Goal: Task Accomplishment & Management: Manage account settings

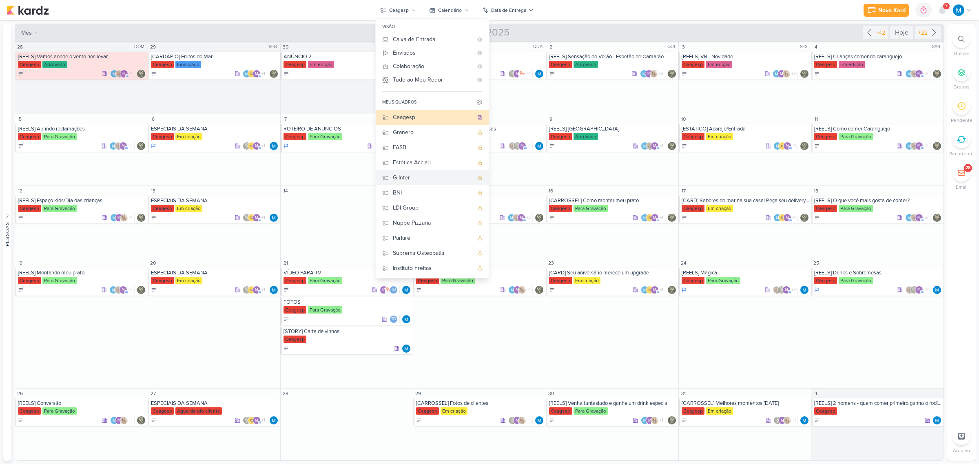
click at [406, 176] on div "G-Inter" at bounding box center [433, 177] width 81 height 9
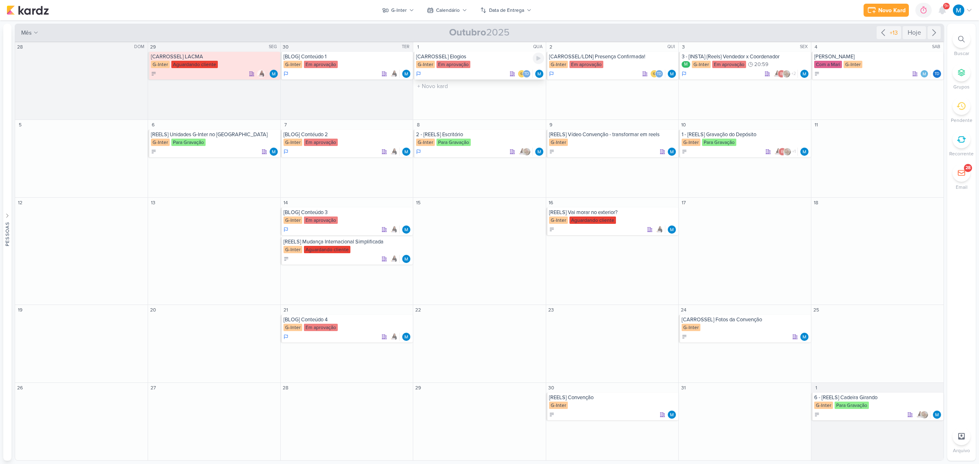
click at [445, 56] on div "[CARROSSEL] Elogios" at bounding box center [480, 56] width 128 height 7
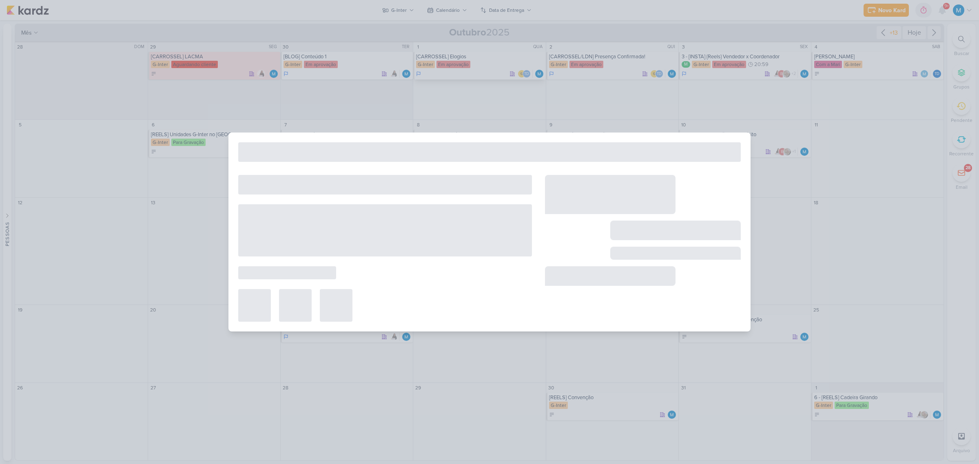
click at [445, 56] on div at bounding box center [489, 232] width 979 height 464
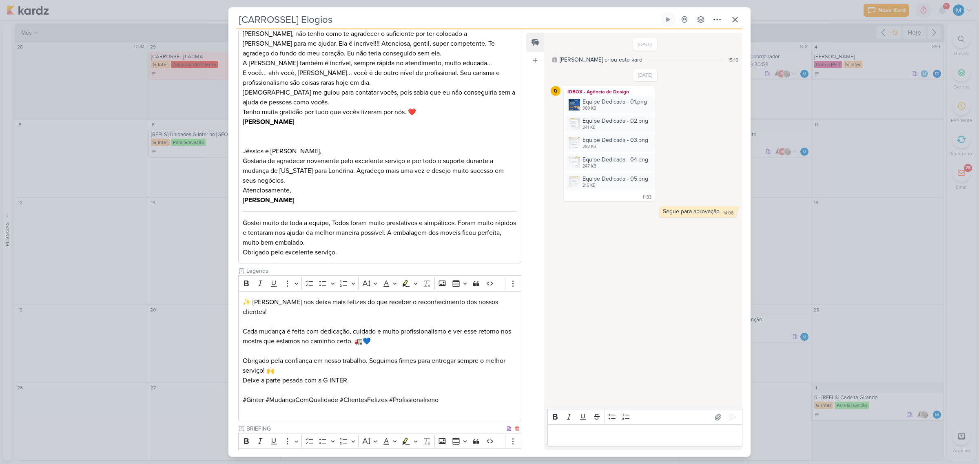
scroll to position [592, 0]
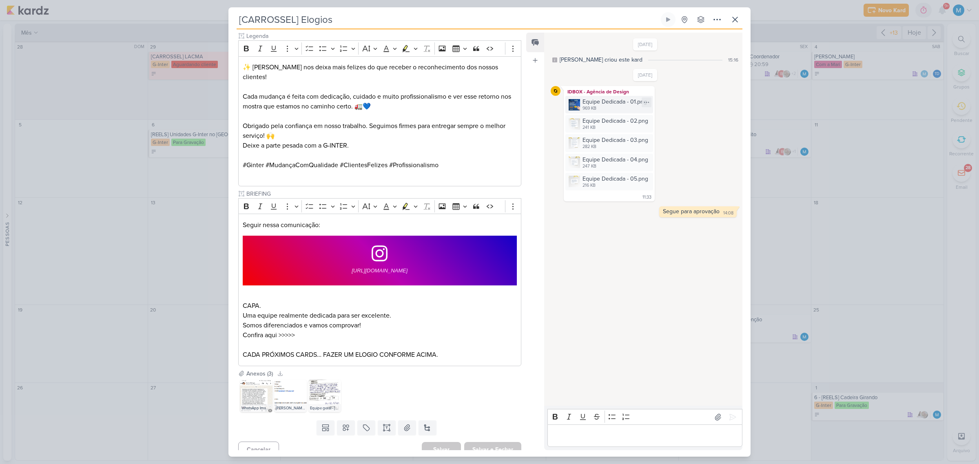
click at [575, 106] on img at bounding box center [574, 104] width 11 height 11
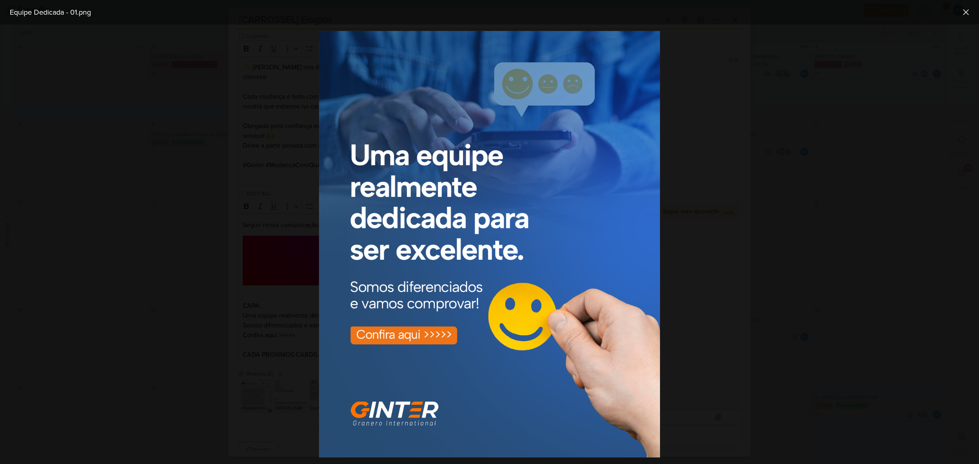
click at [733, 306] on div at bounding box center [489, 244] width 979 height 440
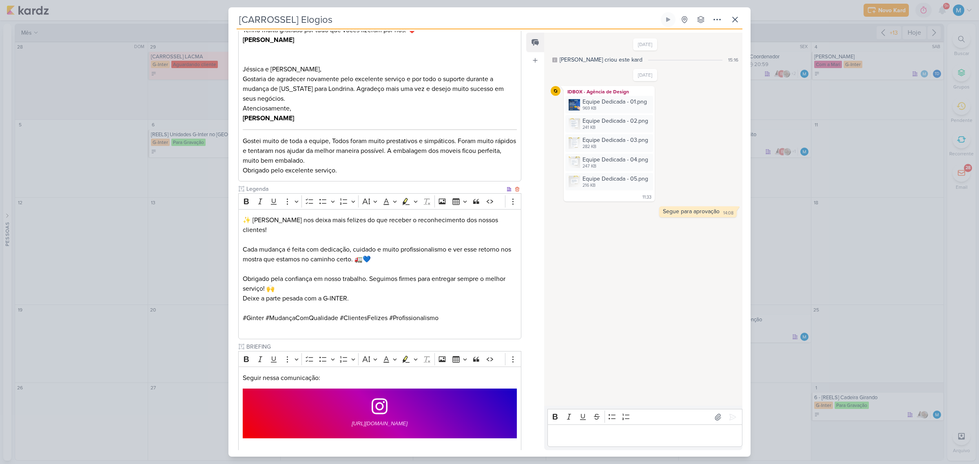
scroll to position [541, 0]
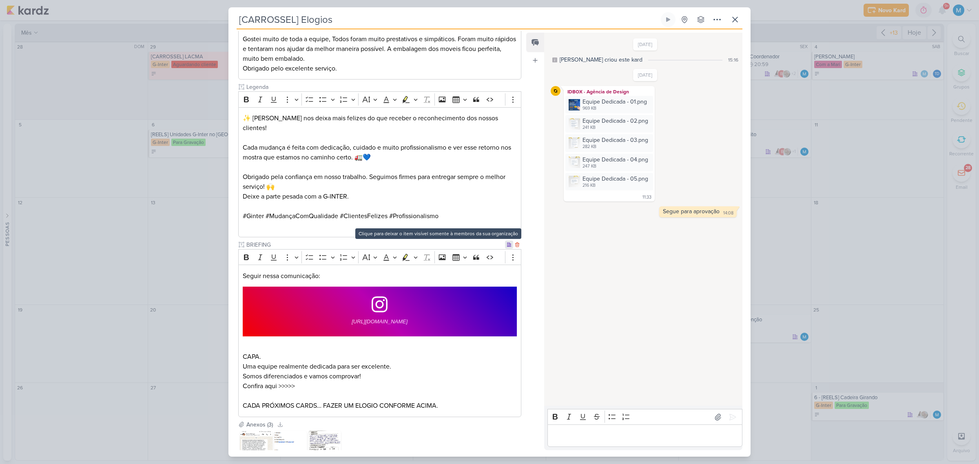
click at [507, 243] on icon at bounding box center [509, 245] width 4 height 4
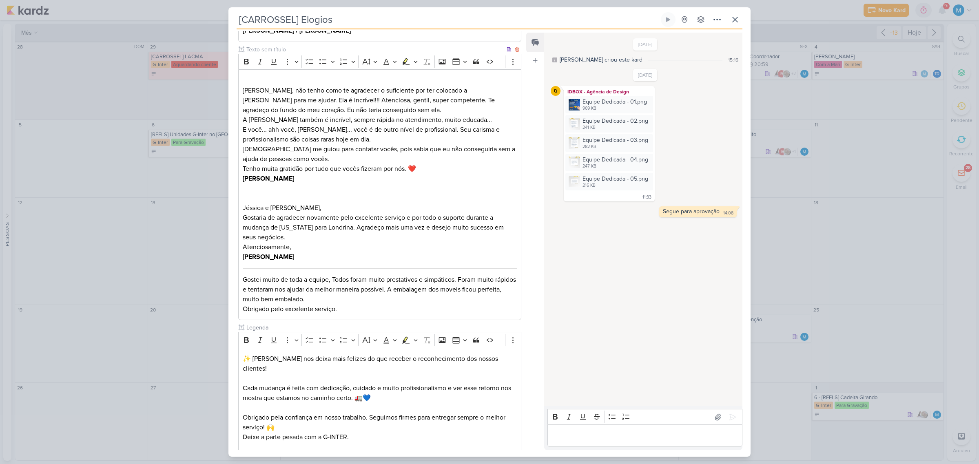
scroll to position [378, 0]
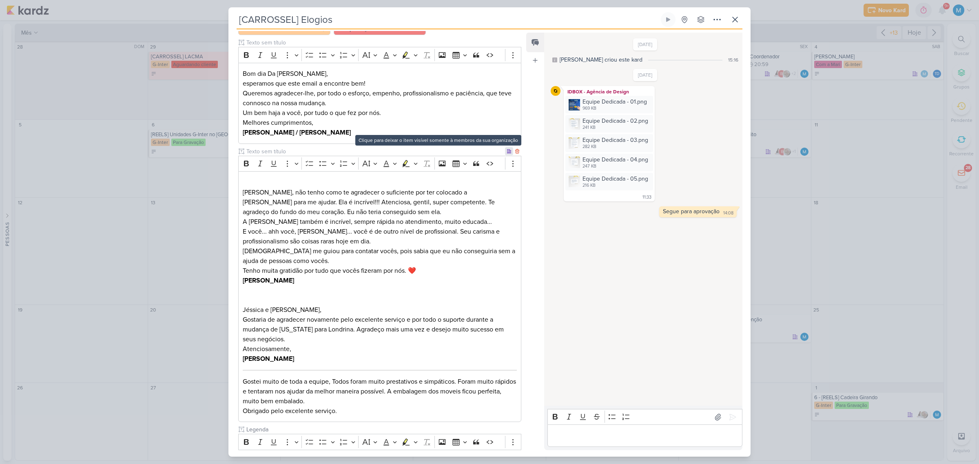
click at [507, 152] on icon at bounding box center [509, 151] width 5 height 5
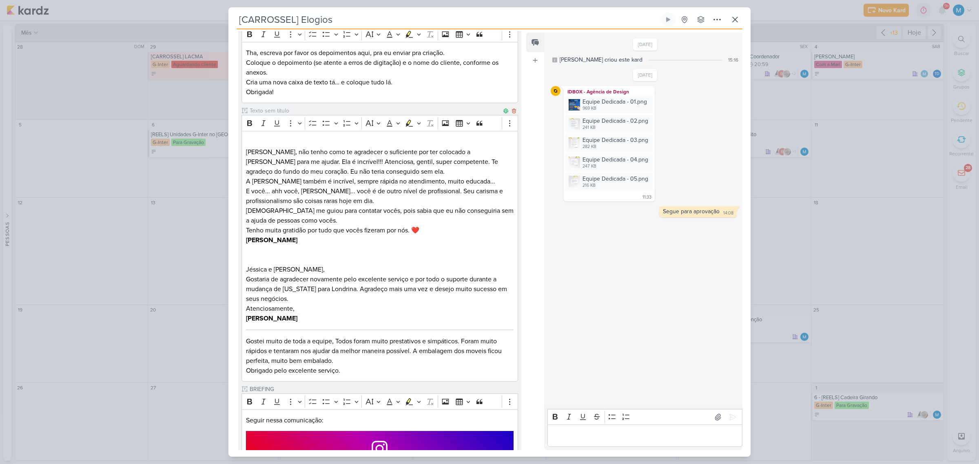
scroll to position [561, 0]
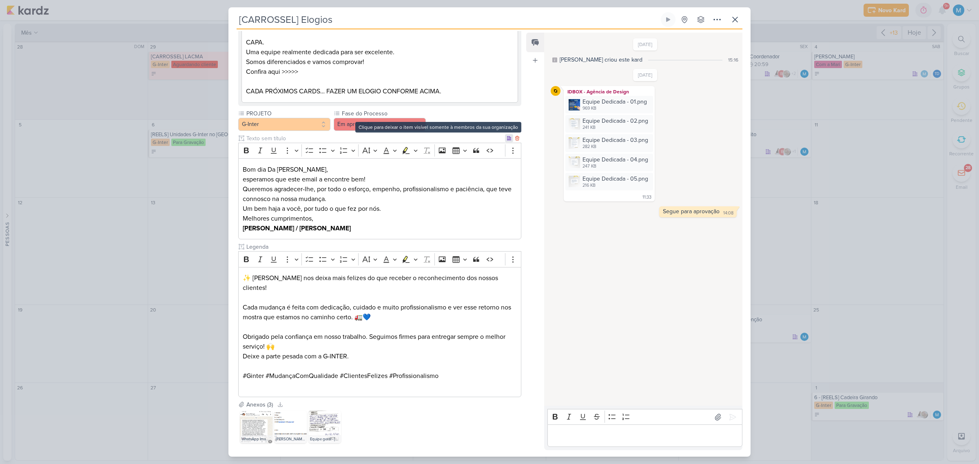
click at [507, 139] on icon at bounding box center [509, 138] width 5 height 5
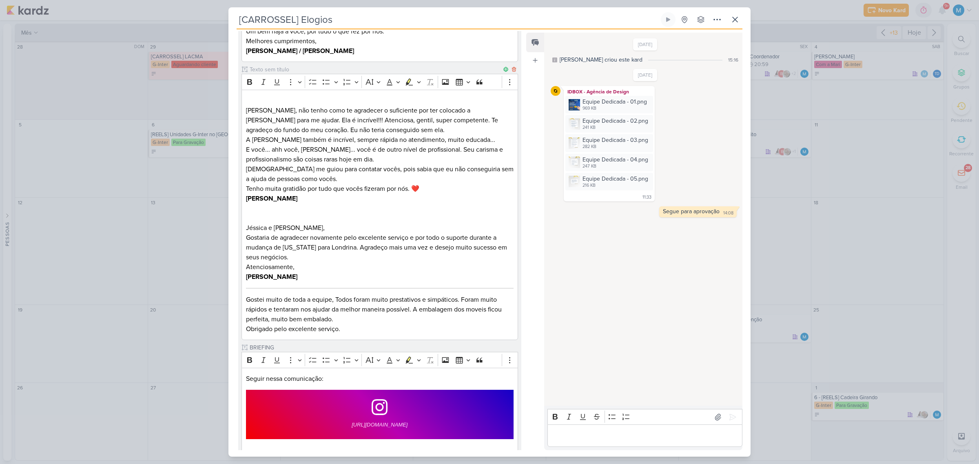
scroll to position [0, 0]
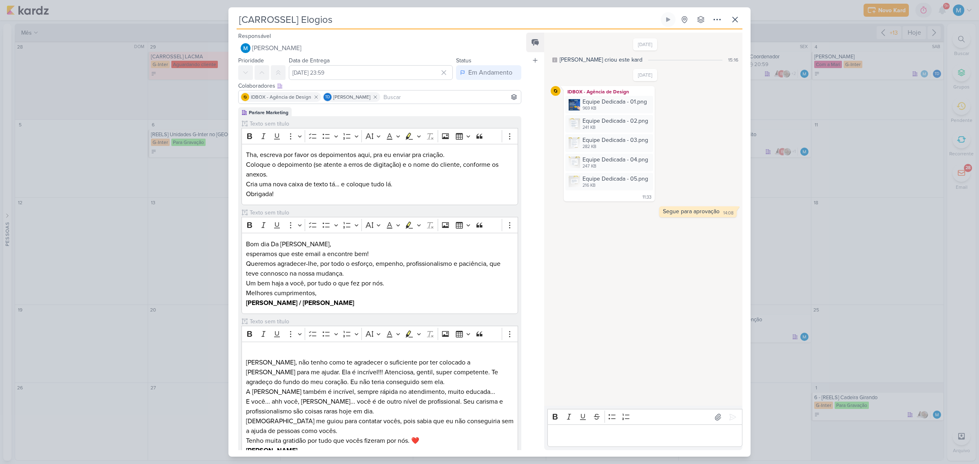
click at [410, 96] on input at bounding box center [451, 97] width 138 height 10
type input "amann"
click at [408, 112] on button "[PERSON_NAME]" at bounding box center [380, 112] width 282 height 15
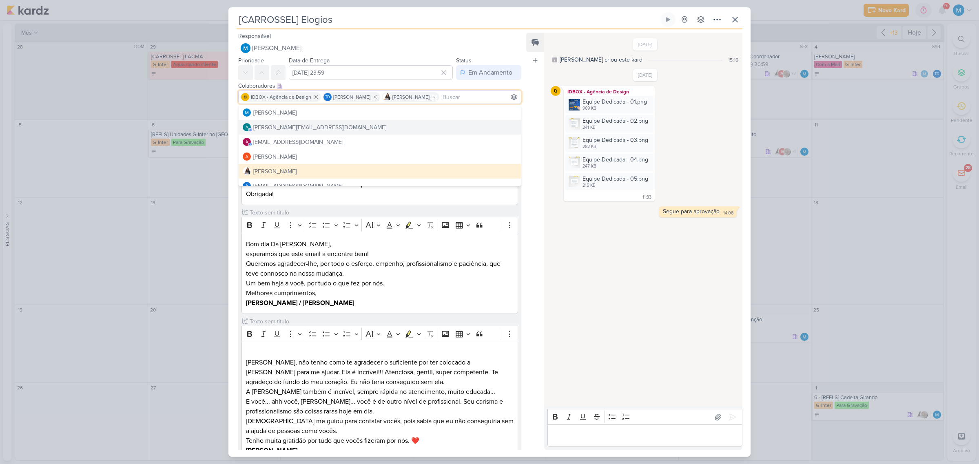
click at [597, 344] on div "[DATE] [PERSON_NAME] criou este kard 15:16 [DATE]" at bounding box center [642, 219] width 197 height 373
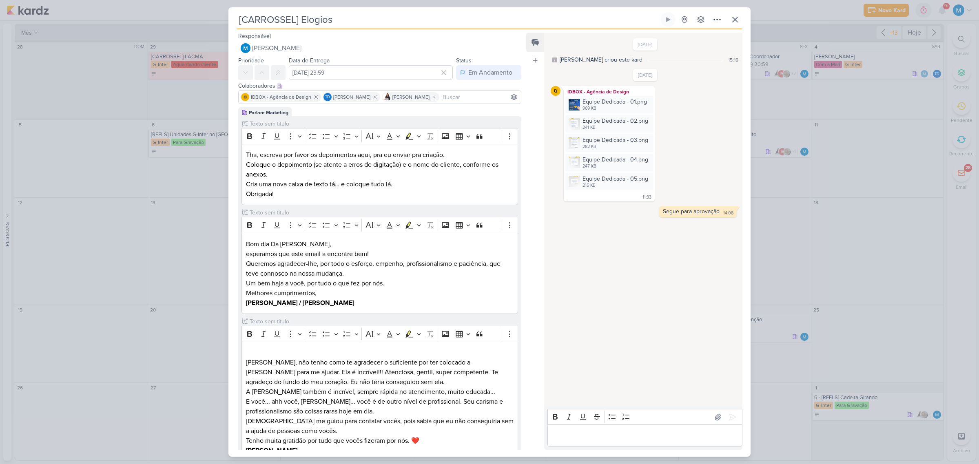
click at [581, 432] on p "Editor editing area: main" at bounding box center [645, 436] width 186 height 10
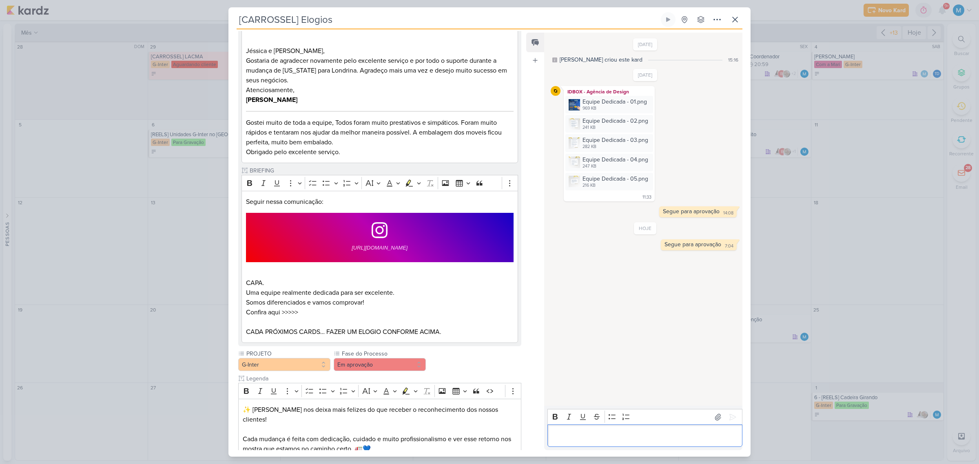
scroll to position [592, 0]
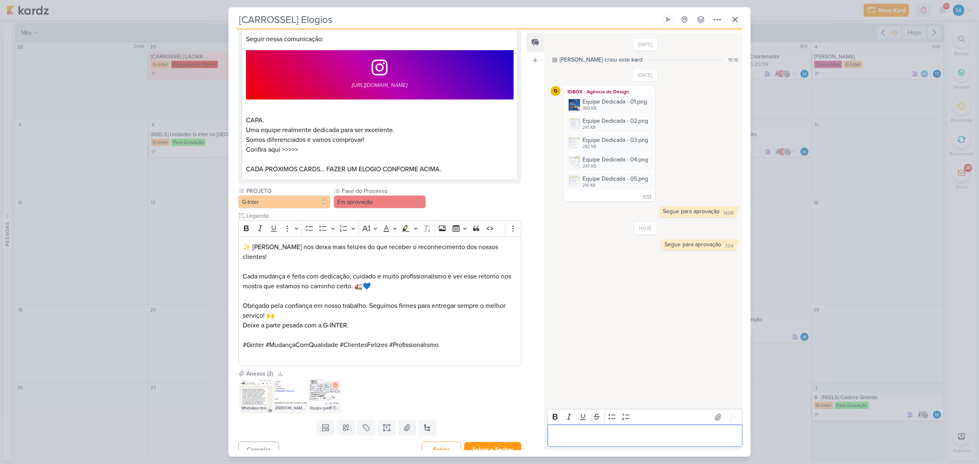
click at [335, 383] on icon at bounding box center [336, 386] width 6 height 6
click at [304, 382] on button at bounding box center [301, 386] width 8 height 8
click at [268, 383] on icon at bounding box center [267, 386] width 6 height 6
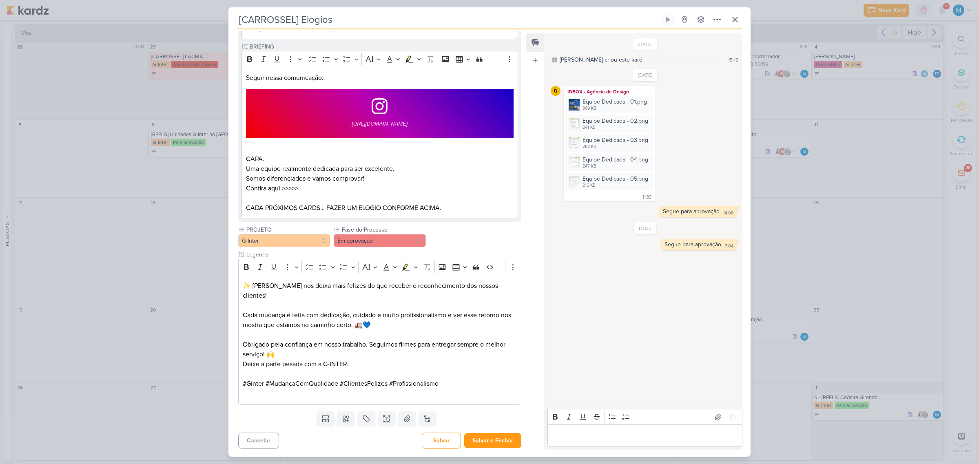
scroll to position [544, 0]
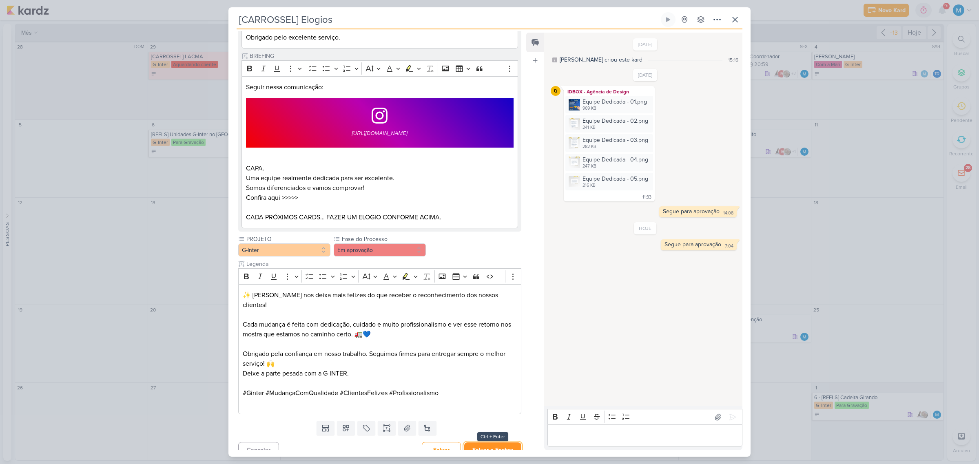
click at [496, 443] on button "Salvar e Fechar" at bounding box center [492, 450] width 57 height 15
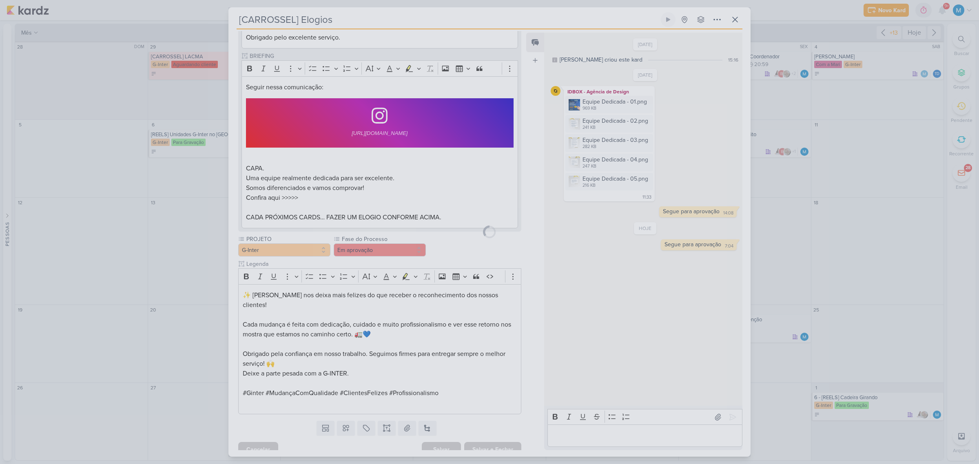
scroll to position [543, 0]
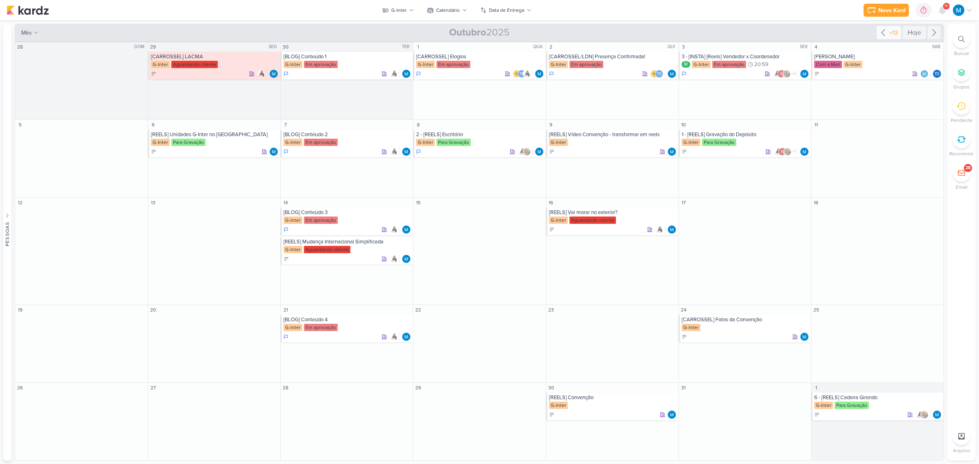
click at [882, 33] on icon at bounding box center [883, 33] width 3 height 6
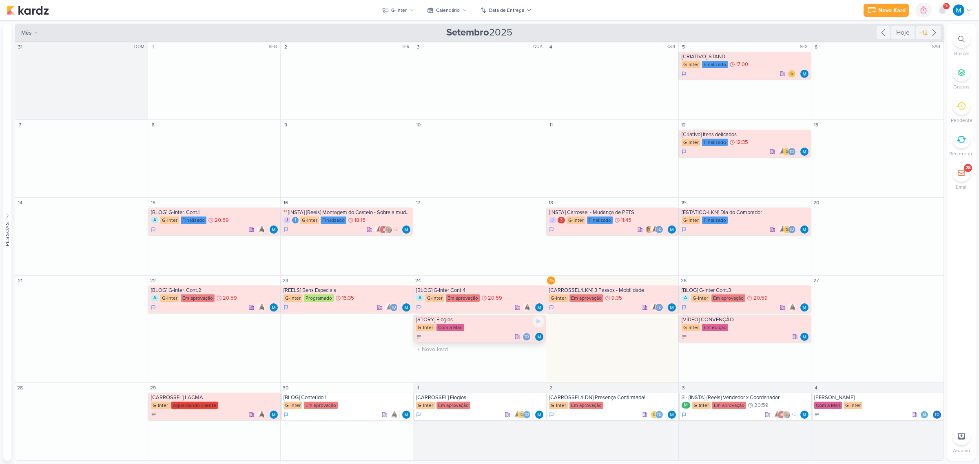
click at [476, 322] on div "[STORY] Elogios" at bounding box center [480, 320] width 128 height 7
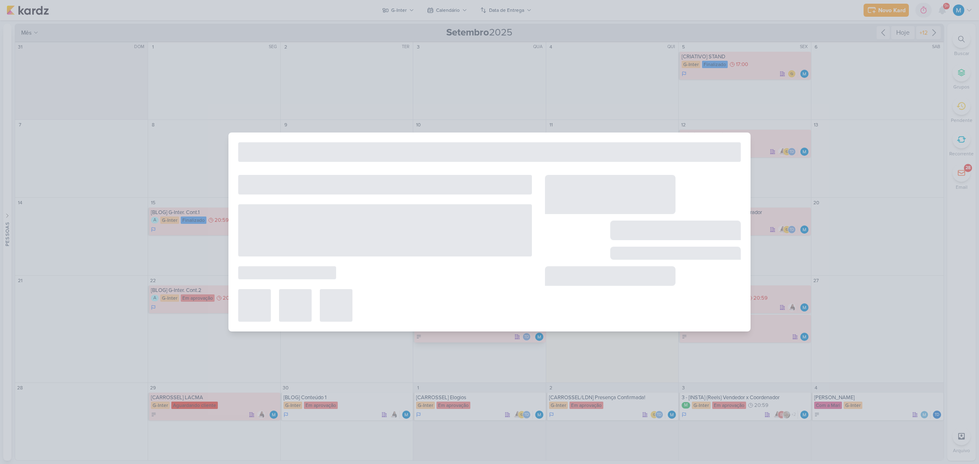
type input "[STORY] Elogios"
type input "[DATE] 23:59"
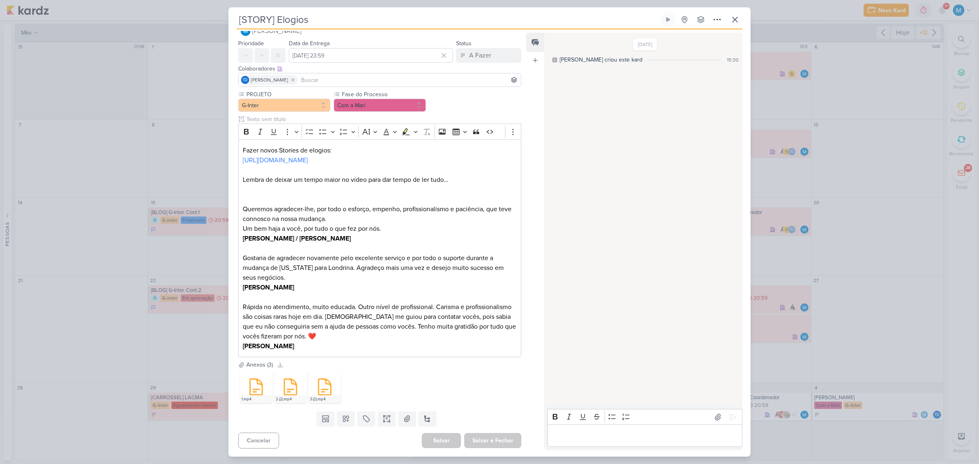
scroll to position [0, 0]
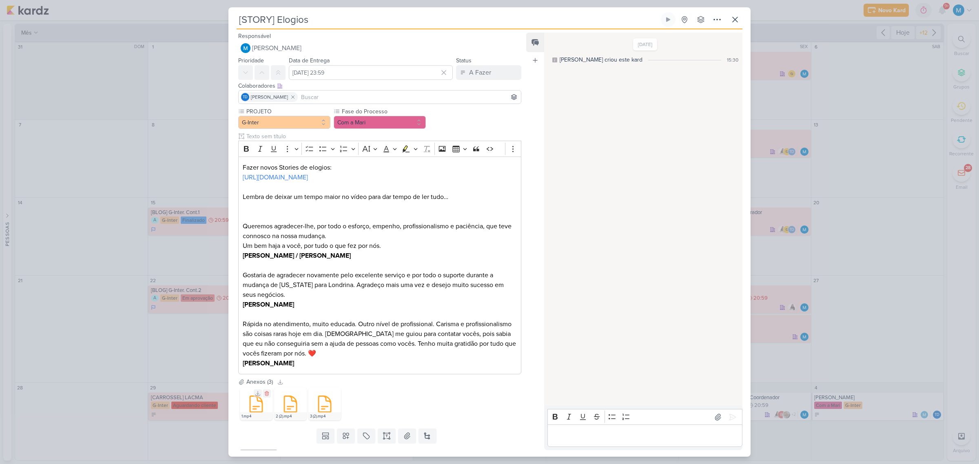
click at [255, 409] on icon at bounding box center [256, 405] width 12 height 16
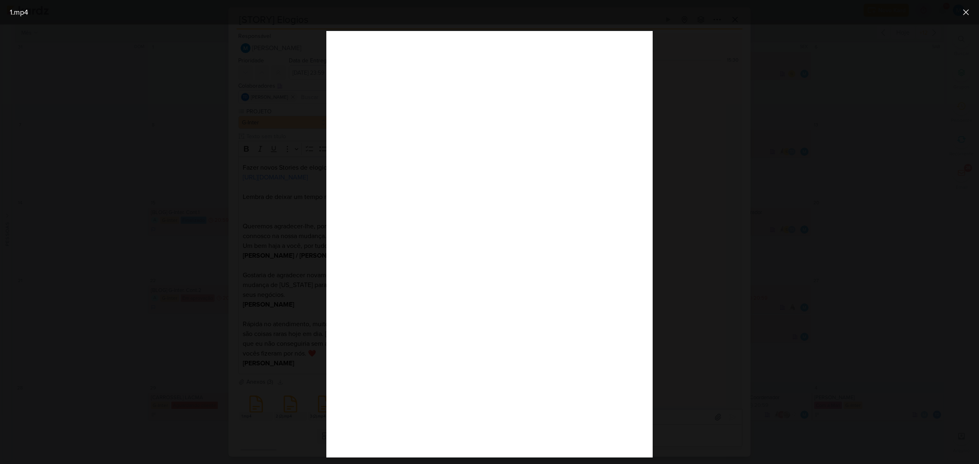
click at [753, 213] on div at bounding box center [489, 244] width 979 height 440
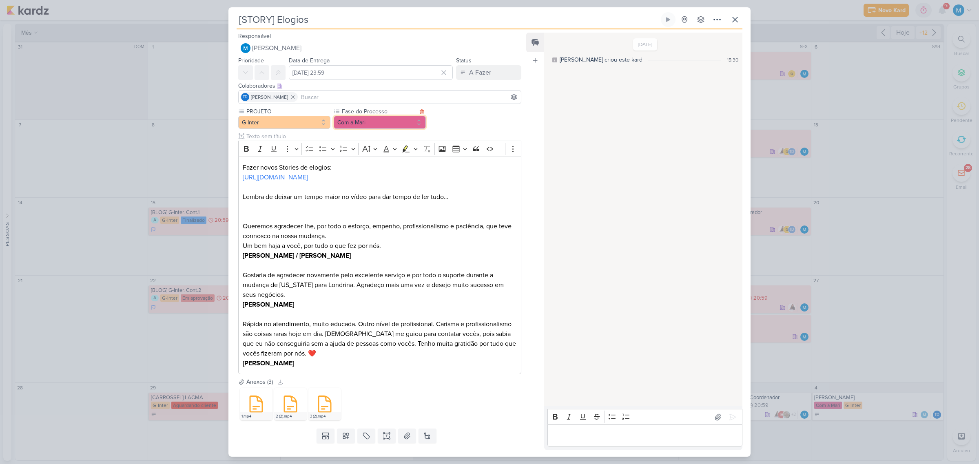
click at [380, 123] on button "Com a Mari" at bounding box center [380, 122] width 92 height 13
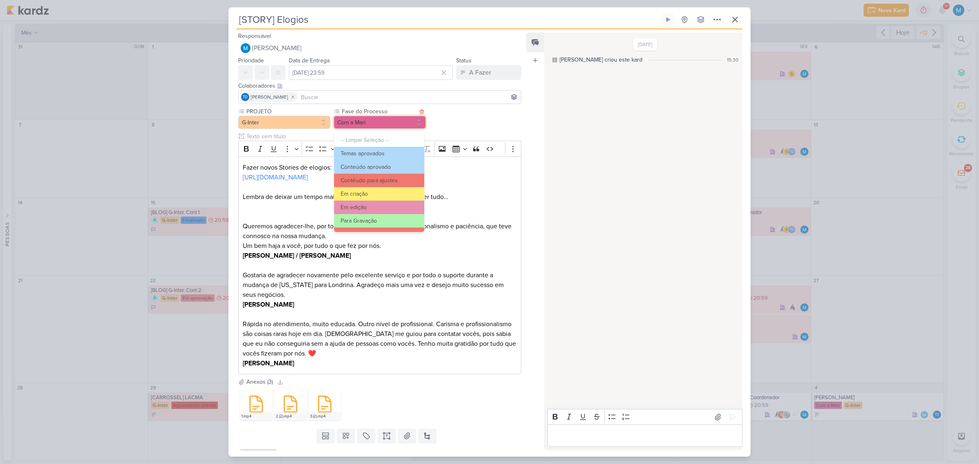
scroll to position [51, 0]
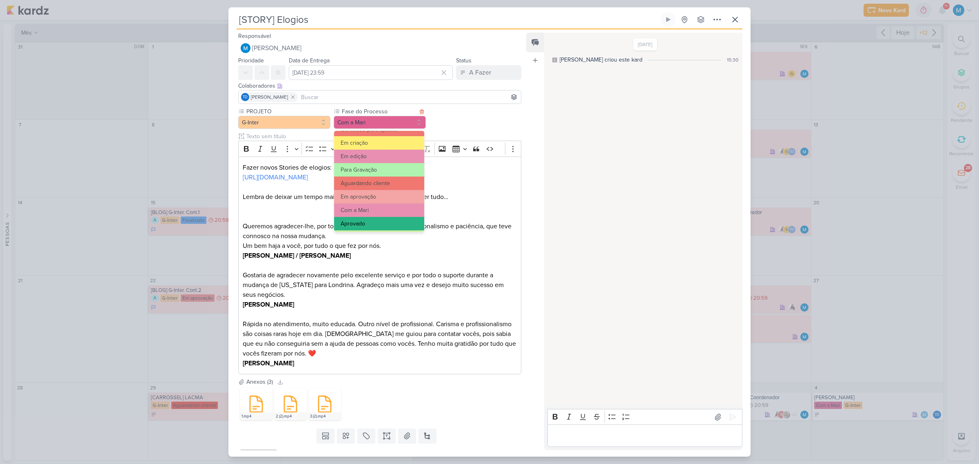
click at [369, 221] on button "Aprovado" at bounding box center [379, 223] width 90 height 13
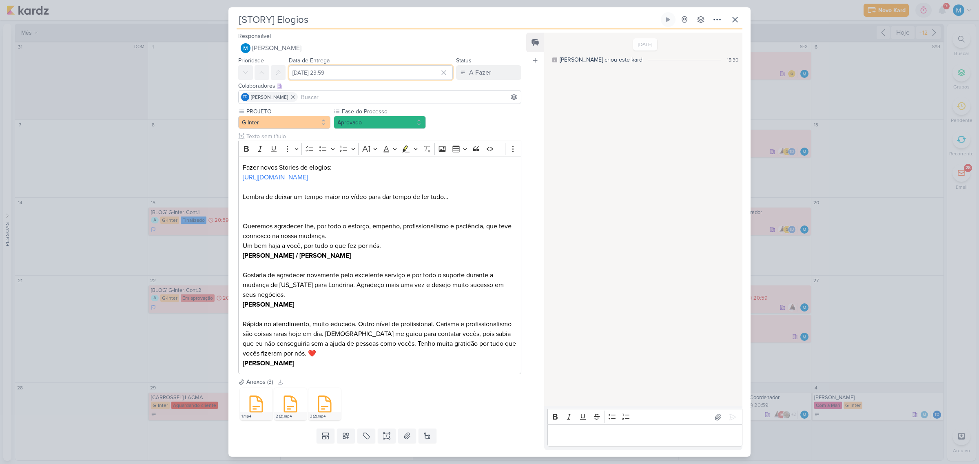
click at [380, 77] on input "[DATE] 23:59" at bounding box center [371, 72] width 164 height 15
click at [390, 162] on div "30" at bounding box center [391, 162] width 13 height 12
type input "[DATE] 23:59"
click at [389, 160] on div "30" at bounding box center [391, 162] width 13 height 12
click at [376, 173] on select "00 01 02 03 04 05 06 07 08 09 10 11 12 13 14 15 16 17 18 19 20 21 22 23" at bounding box center [378, 176] width 11 height 10
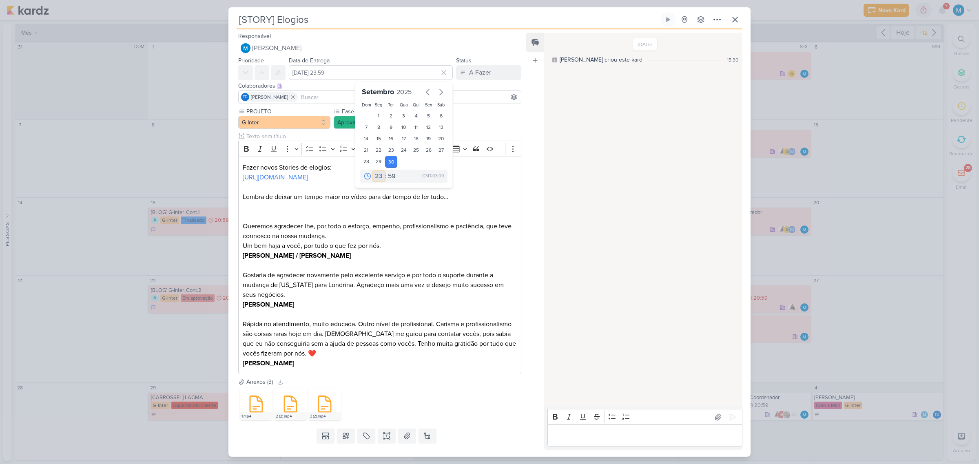
select select "10"
click at [373, 171] on select "00 01 02 03 04 05 06 07 08 09 10 11 12 13 14 15 16 17 18 19 20 21 22 23" at bounding box center [378, 176] width 11 height 10
type input "[DATE] 10:59"
click at [388, 176] on select "00 05 10 15 20 25 30 35 40 45 50 55 59" at bounding box center [391, 176] width 11 height 10
select select "30"
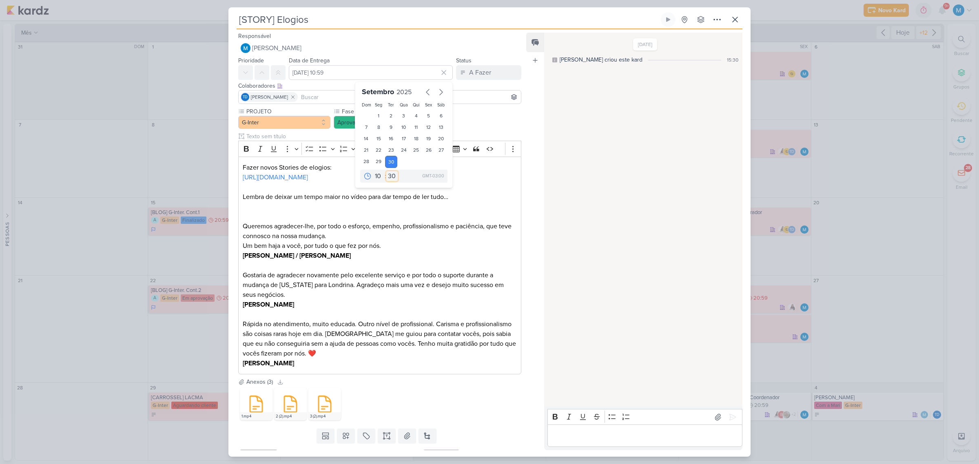
click at [386, 171] on select "00 05 10 15 20 25 30 35 40 45 50 55 59" at bounding box center [391, 176] width 11 height 10
type input "[DATE] 10:30"
click at [454, 307] on p "Gostaria de agradecer novamente pelo excelente serviço e por todo o suporte dur…" at bounding box center [380, 290] width 274 height 39
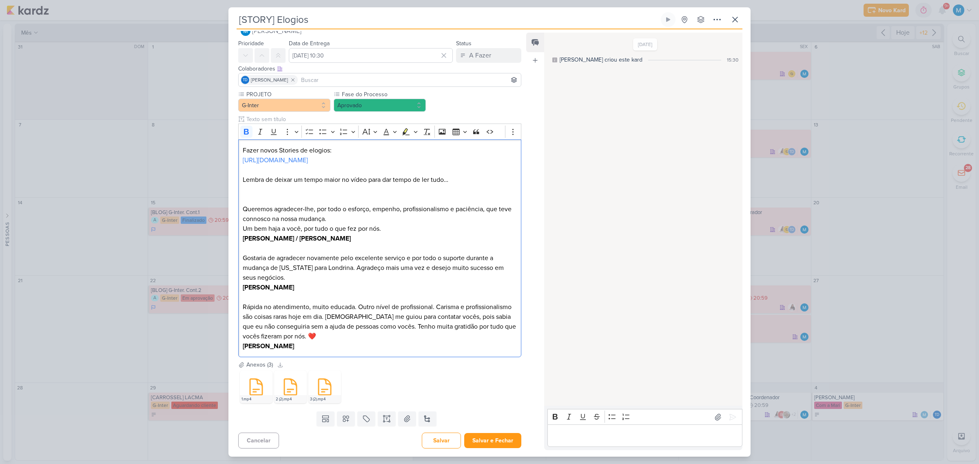
click at [570, 435] on p "Editor editing area: main" at bounding box center [645, 436] width 186 height 10
click at [495, 442] on button "Salvar e Fechar" at bounding box center [492, 440] width 57 height 15
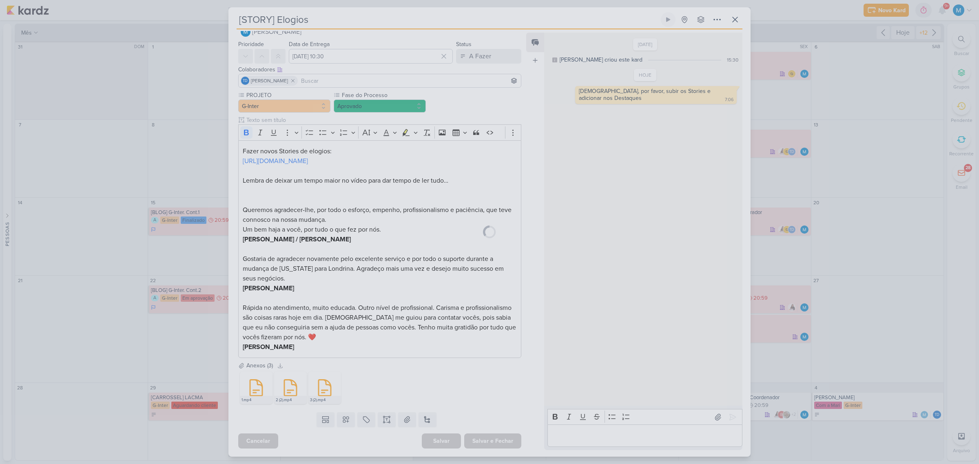
scroll to position [0, 0]
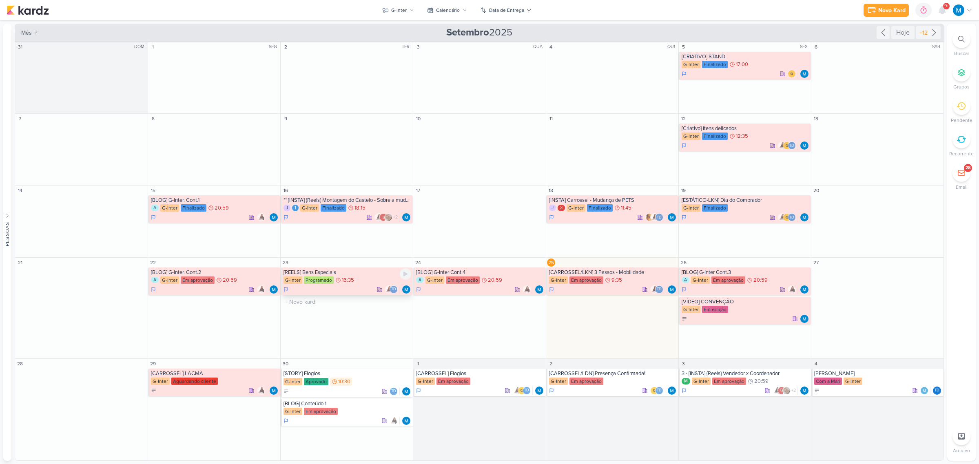
click at [323, 274] on div "[REELS] Bens Especiais" at bounding box center [348, 272] width 128 height 7
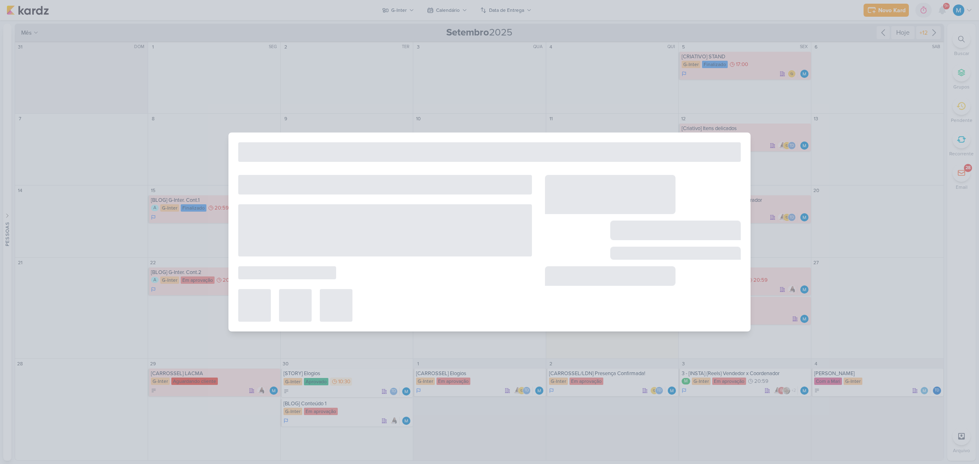
type input "[REELS] Bens Especiais"
type input "[DATE] 16:35"
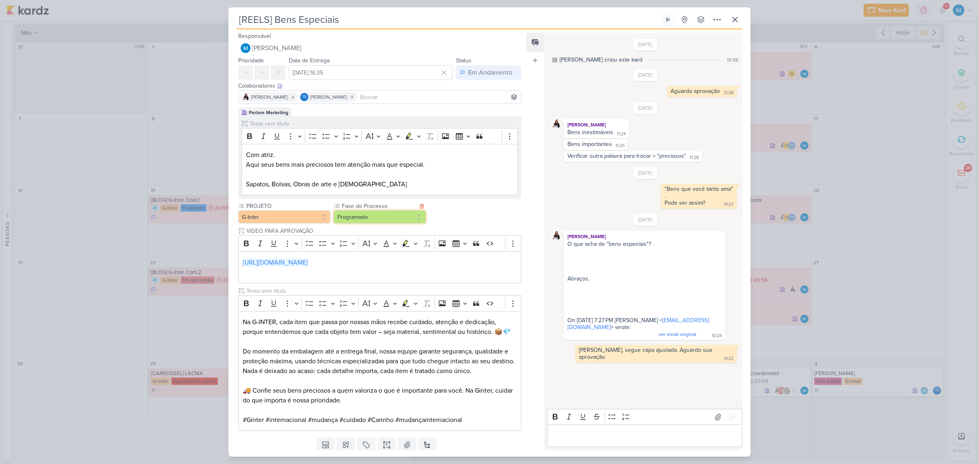
click at [381, 223] on button "Programado" at bounding box center [380, 217] width 92 height 13
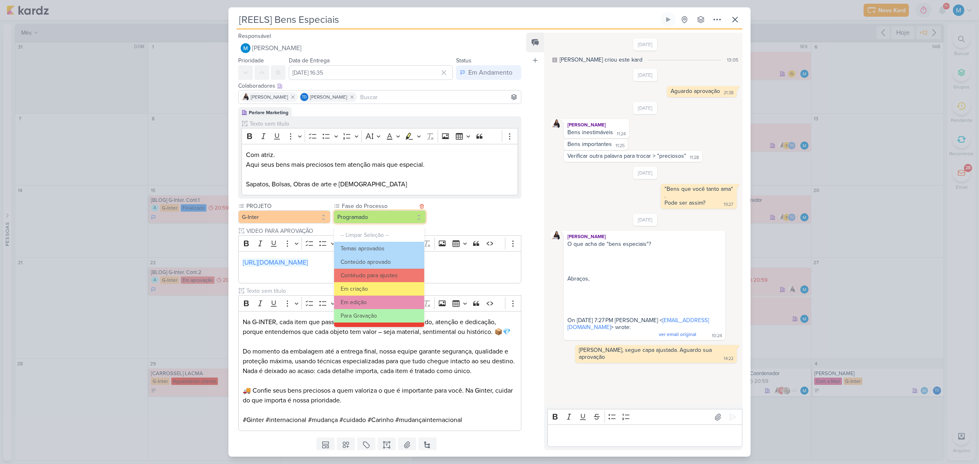
scroll to position [79, 0]
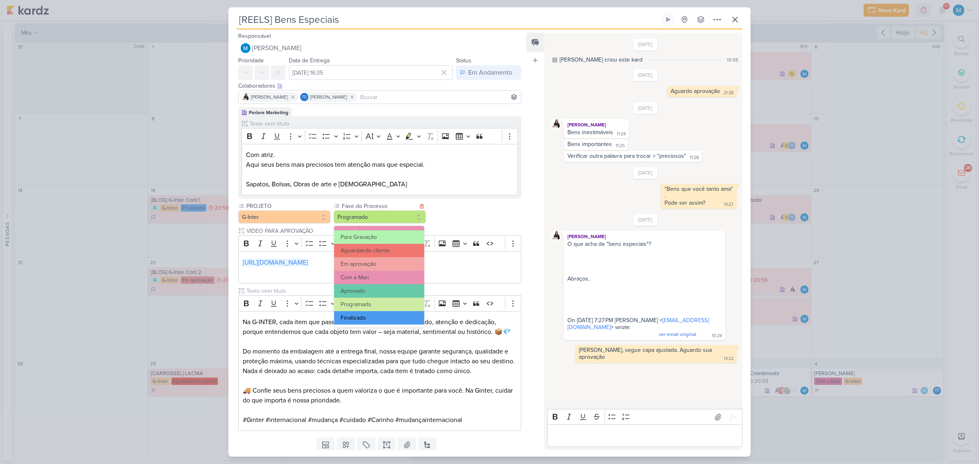
click at [362, 317] on button "Finalizado" at bounding box center [379, 317] width 90 height 13
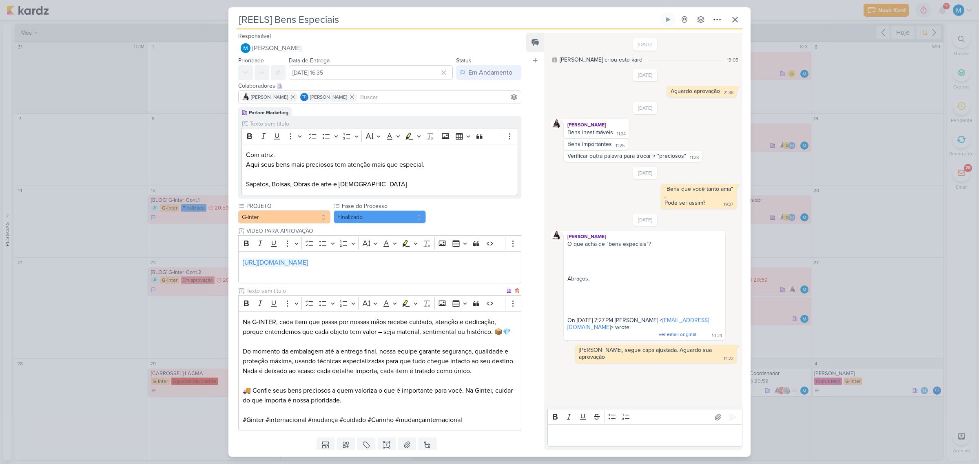
scroll to position [27, 0]
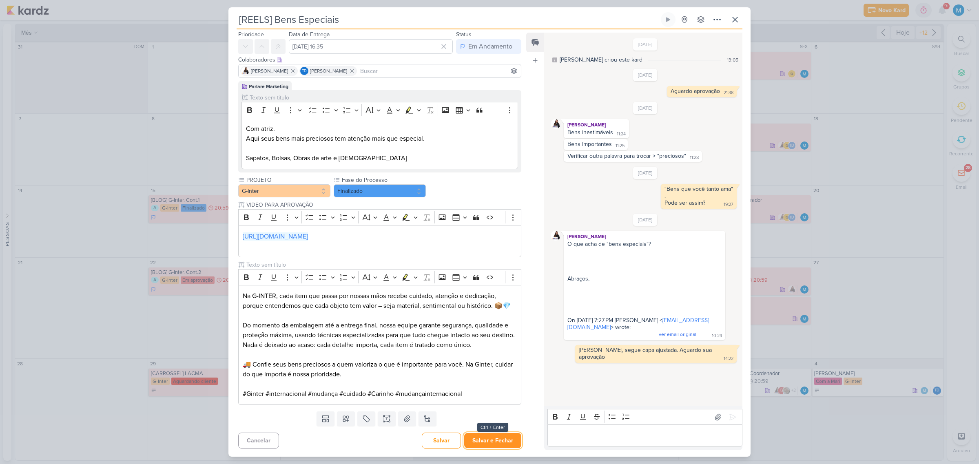
click at [503, 437] on button "Salvar e Fechar" at bounding box center [492, 440] width 57 height 15
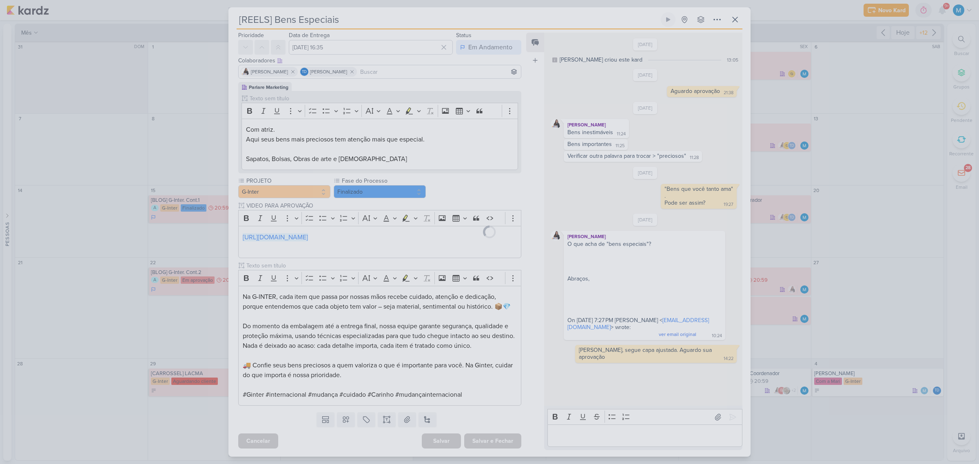
scroll to position [26, 0]
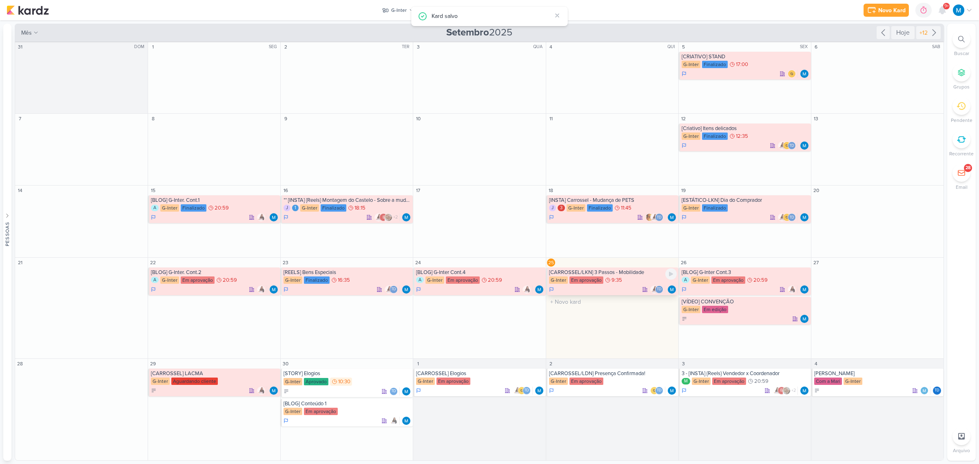
click at [634, 273] on div "[CARROSSEL/LKN] 3 Passos - Mobilidade" at bounding box center [613, 272] width 128 height 7
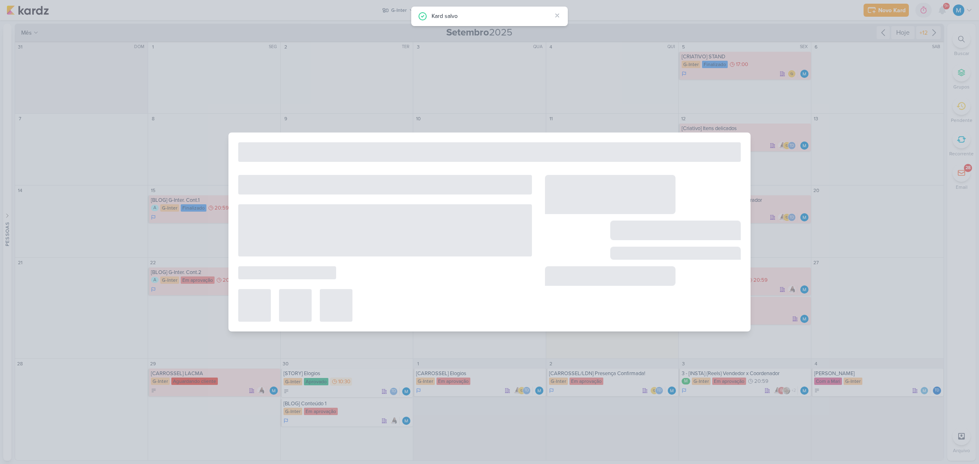
type input "[CARROSSEL/LKN] 3 Passos - Mobilidade"
type input "[DATE] 09:35"
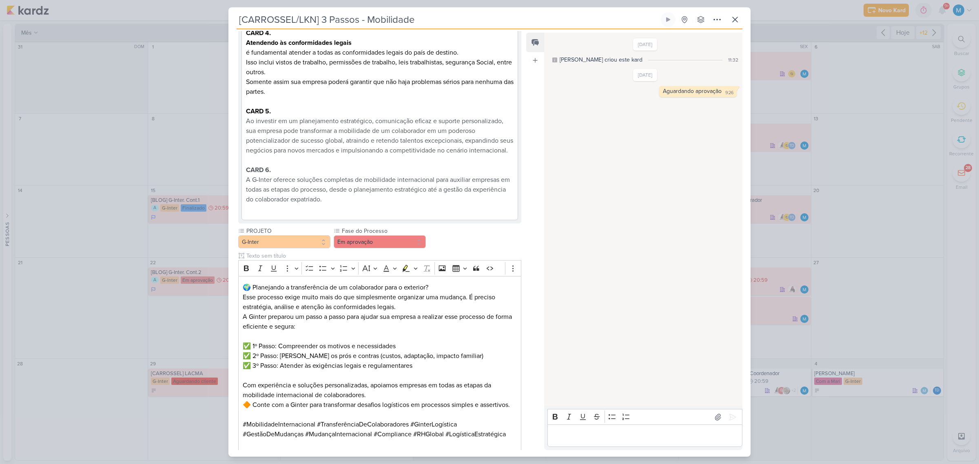
scroll to position [475, 0]
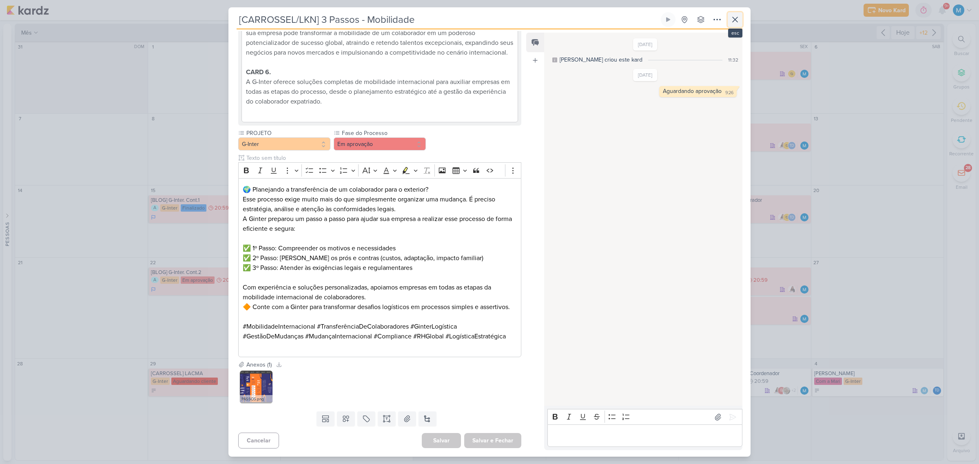
click at [739, 17] on icon at bounding box center [735, 20] width 10 height 10
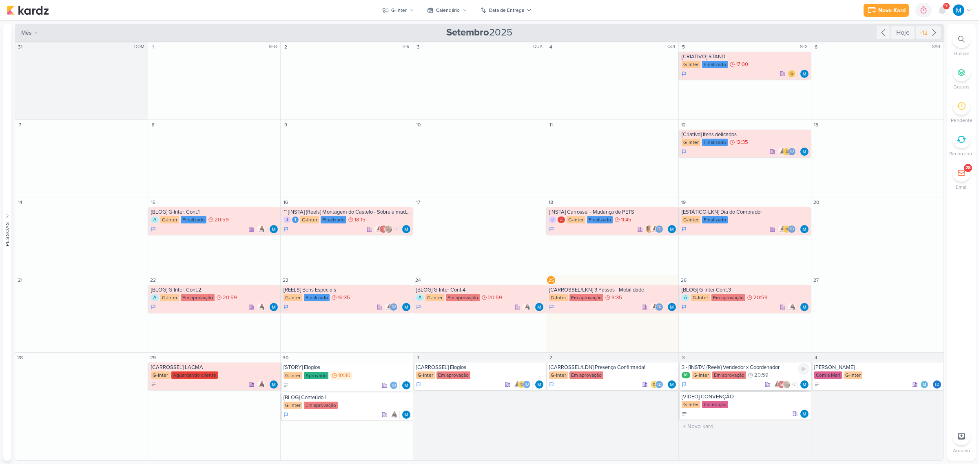
click at [719, 372] on div "Em aprovação" at bounding box center [729, 375] width 34 height 7
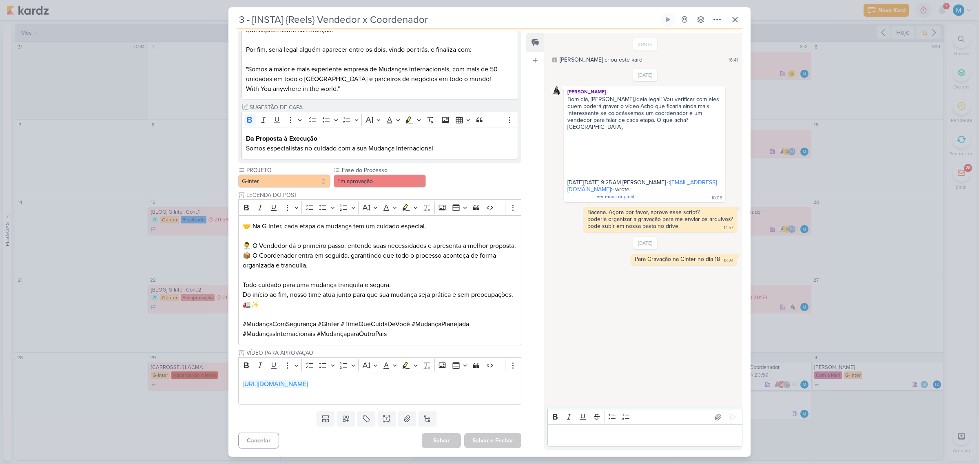
scroll to position [444, 0]
click at [613, 434] on p "Editor editing area: main" at bounding box center [645, 436] width 186 height 10
click at [734, 17] on icon at bounding box center [735, 20] width 10 height 10
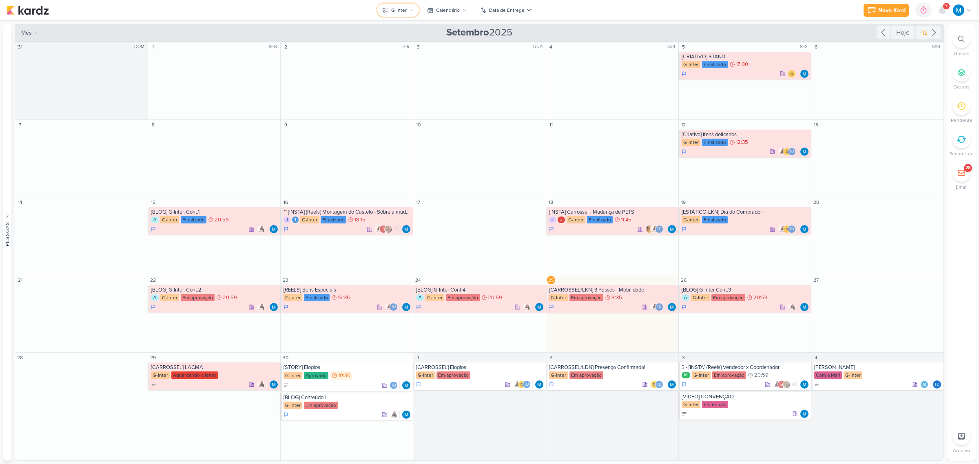
click at [406, 9] on div "G-Inter" at bounding box center [399, 10] width 16 height 7
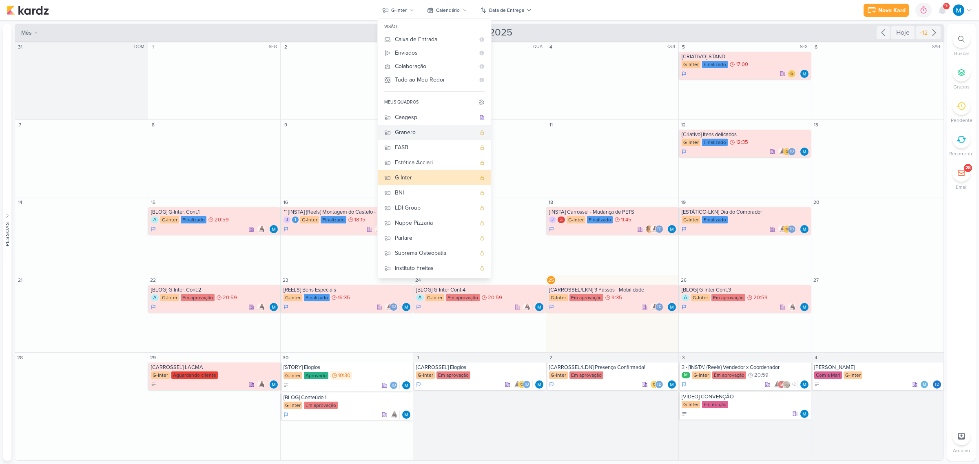
click at [417, 133] on div "Granero" at bounding box center [435, 132] width 81 height 9
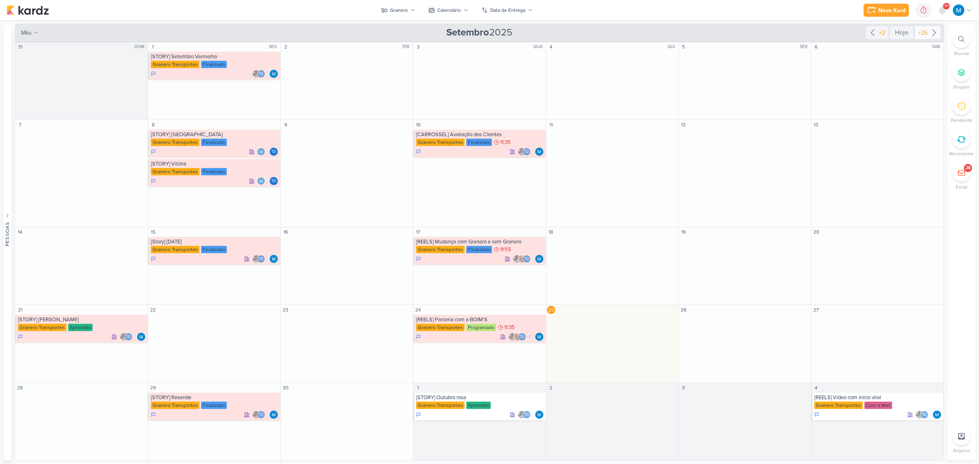
click at [937, 31] on icon at bounding box center [935, 33] width 10 height 10
